Goal: Transaction & Acquisition: Purchase product/service

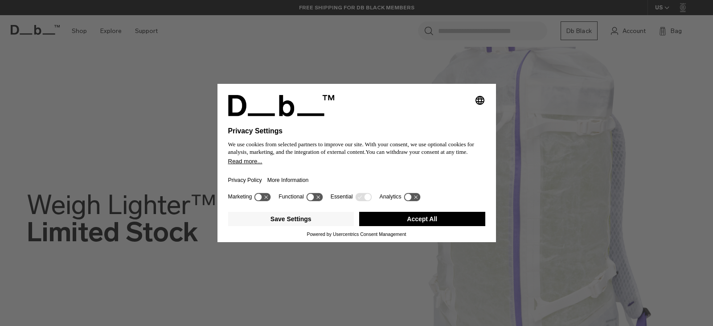
click at [412, 218] on button "Accept All" at bounding box center [422, 219] width 126 height 14
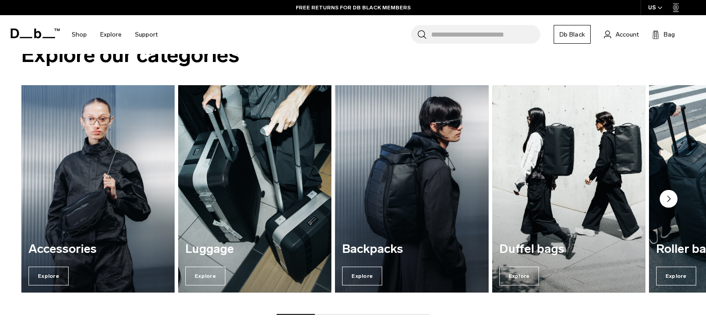
scroll to position [445, 0]
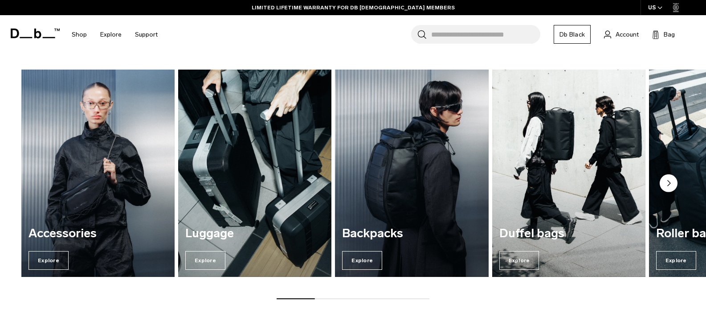
drag, startPoint x: 306, startPoint y: 297, endPoint x: 333, endPoint y: 298, distance: 26.7
click at [333, 298] on div at bounding box center [353, 298] width 153 height 1
click at [335, 299] on div "Explore our categories Accessories Explore Luggage Explore Backpacks Explore Du…" at bounding box center [353, 164] width 706 height 325
click at [373, 302] on div "Explore our categories Accessories Explore Luggage Explore Backpacks Explore Du…" at bounding box center [353, 164] width 706 height 325
drag, startPoint x: 286, startPoint y: 299, endPoint x: 352, endPoint y: 300, distance: 65.5
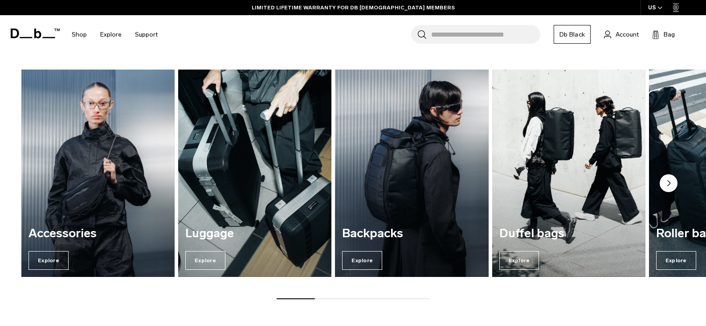
click at [350, 300] on div "Explore our categories Accessories Explore Luggage Explore Backpacks Explore Du…" at bounding box center [353, 164] width 706 height 325
click at [670, 182] on circle "Next slide" at bounding box center [669, 183] width 18 height 18
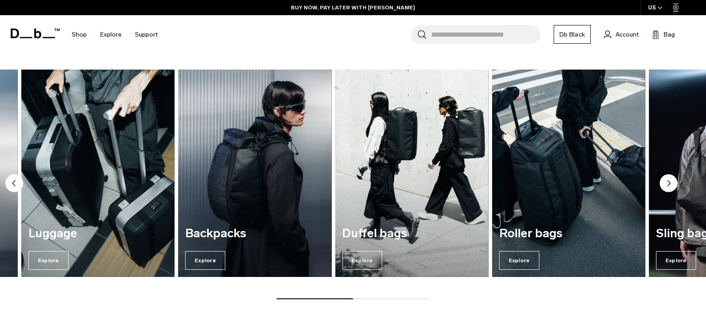
click at [668, 182] on icon "Next slide" at bounding box center [669, 182] width 3 height 5
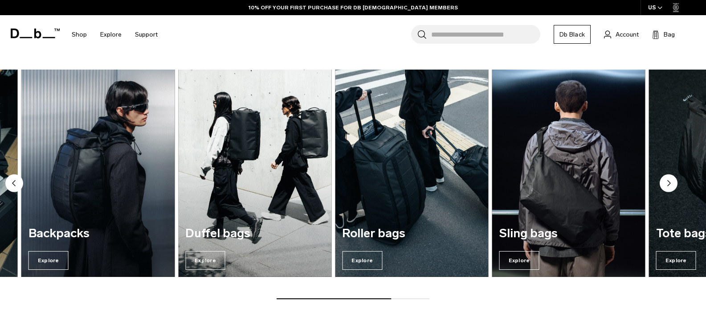
click at [666, 183] on circle "Next slide" at bounding box center [669, 183] width 18 height 18
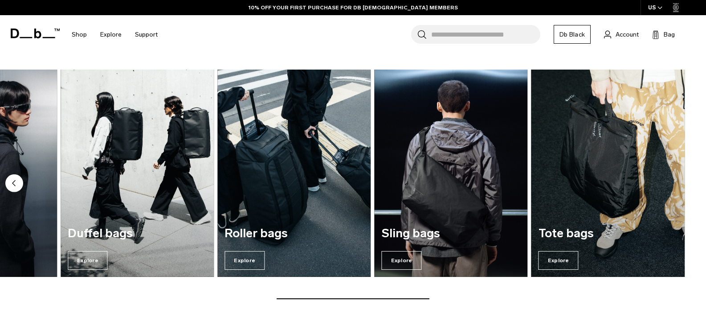
click at [666, 183] on img "7 / 7" at bounding box center [607, 172] width 153 height 207
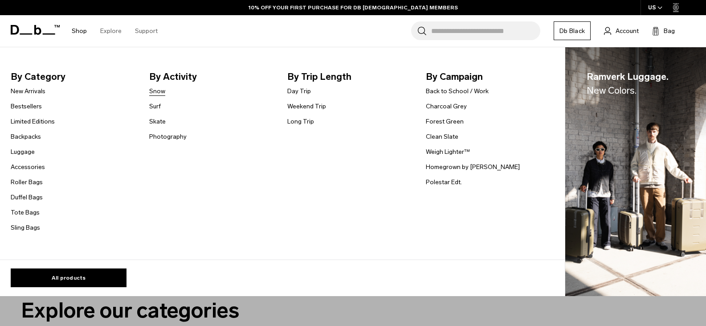
click at [154, 91] on link "Snow" at bounding box center [157, 90] width 16 height 9
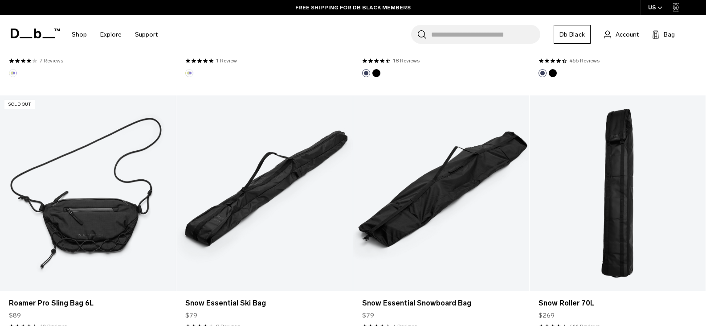
scroll to position [1024, 0]
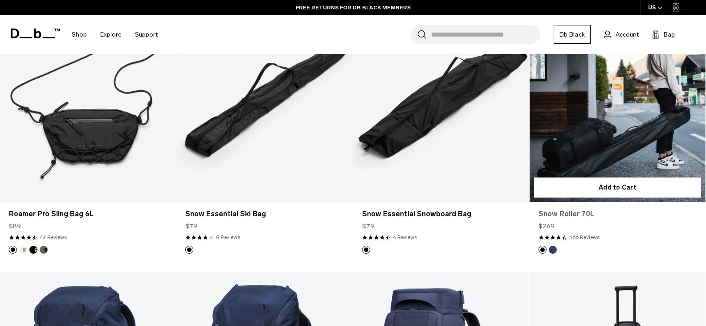
click at [563, 215] on link "Snow Roller 70L" at bounding box center [617, 213] width 158 height 11
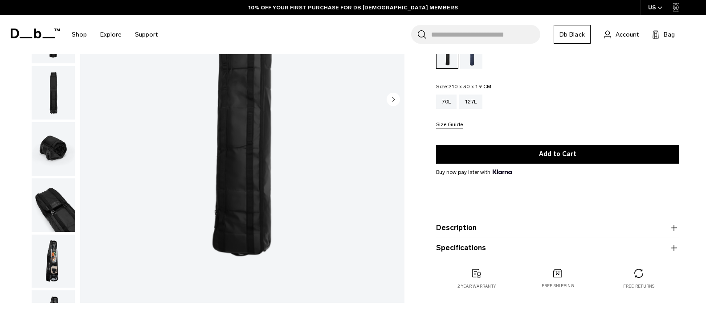
scroll to position [178, 0]
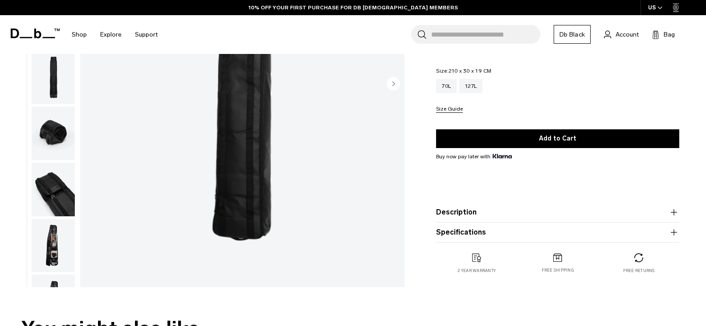
click at [57, 245] on img "button" at bounding box center [53, 245] width 43 height 53
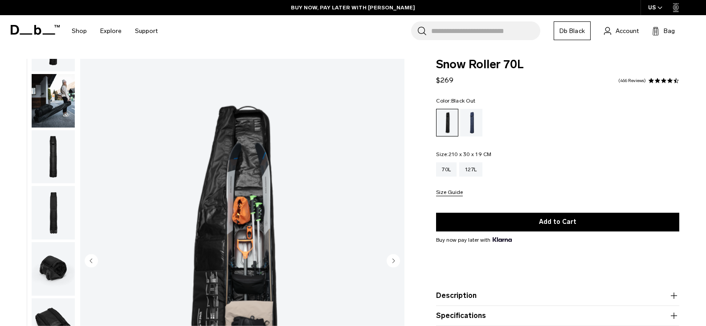
scroll to position [0, 0]
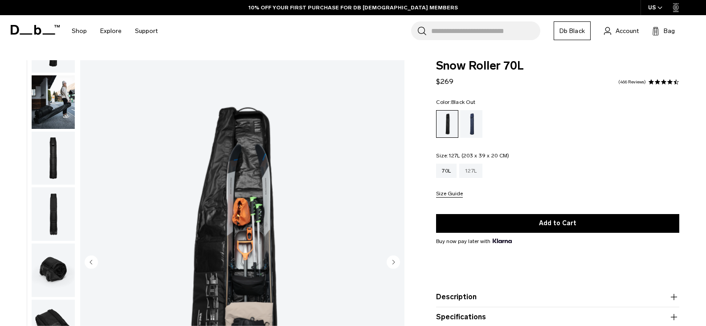
click at [471, 171] on div "127L" at bounding box center [470, 170] width 23 height 14
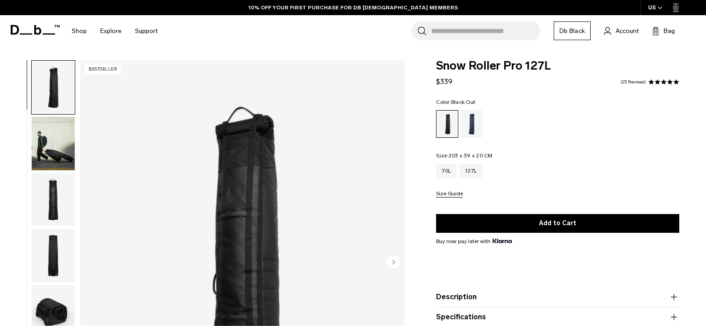
click at [254, 267] on img "1 / 10" at bounding box center [242, 262] width 324 height 405
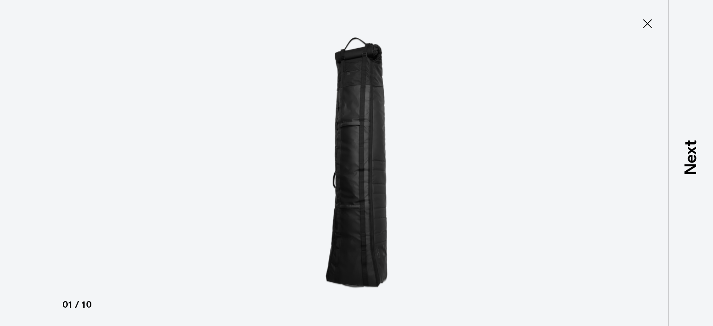
click at [575, 159] on div at bounding box center [356, 163] width 713 height 326
click at [649, 27] on icon at bounding box center [647, 23] width 14 height 14
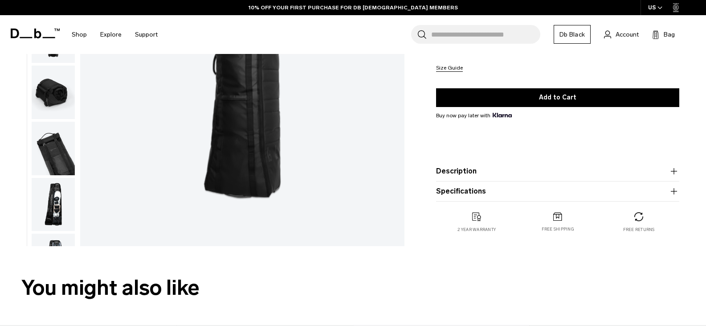
scroll to position [223, 0]
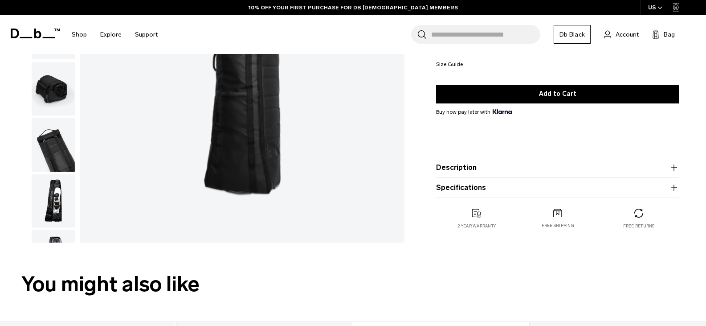
click at [44, 152] on img "button" at bounding box center [53, 144] width 43 height 53
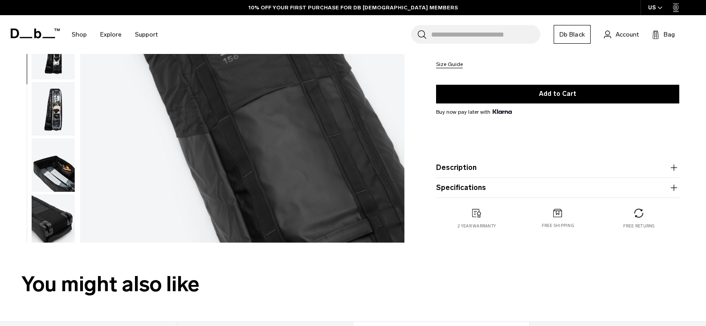
scroll to position [154, 0]
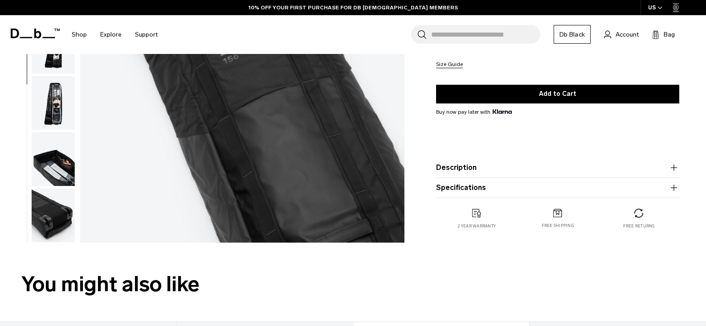
click at [48, 174] on img "button" at bounding box center [53, 158] width 43 height 53
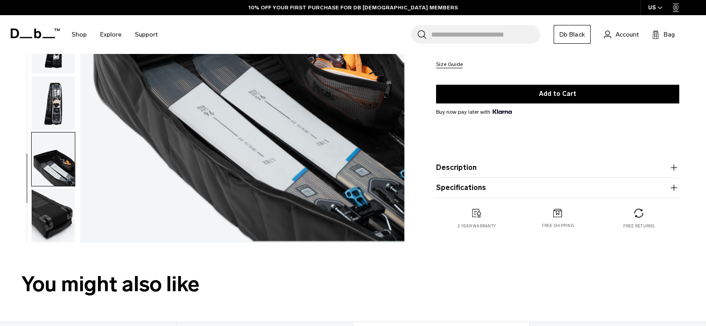
click at [53, 116] on img "button" at bounding box center [53, 102] width 43 height 53
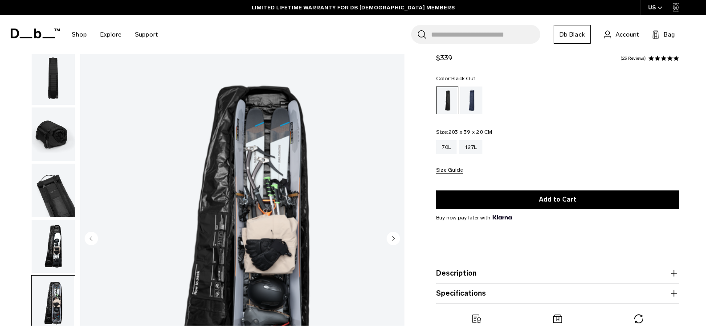
scroll to position [0, 0]
